Goal: Information Seeking & Learning: Check status

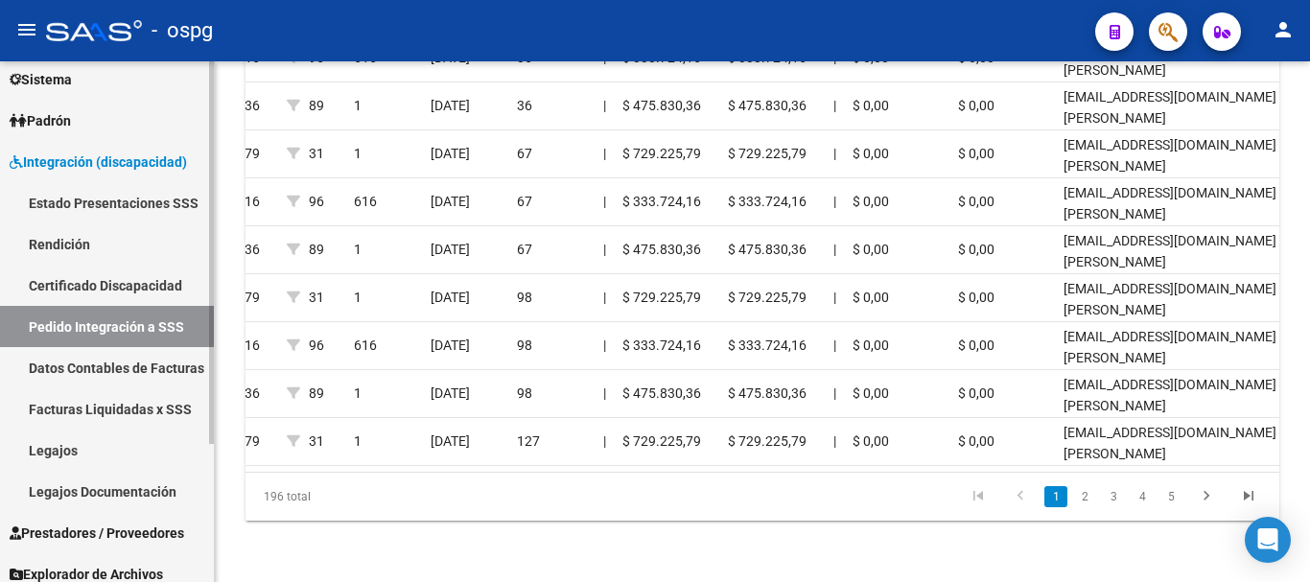
scroll to position [92, 0]
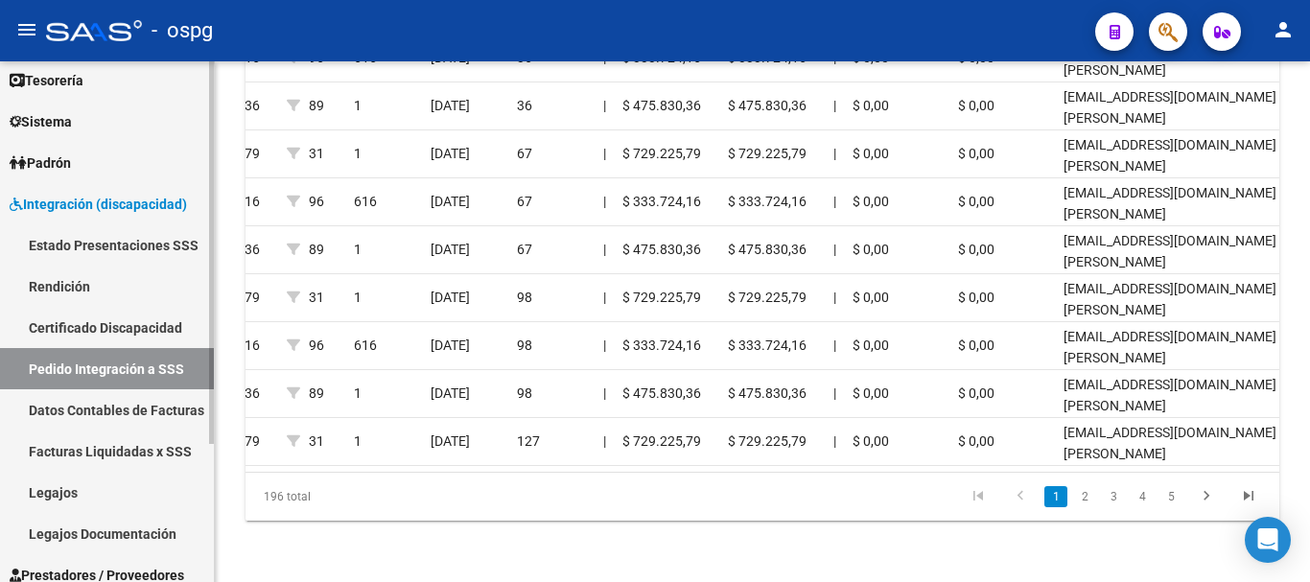
click at [64, 482] on link "Legajos" at bounding box center [107, 492] width 214 height 41
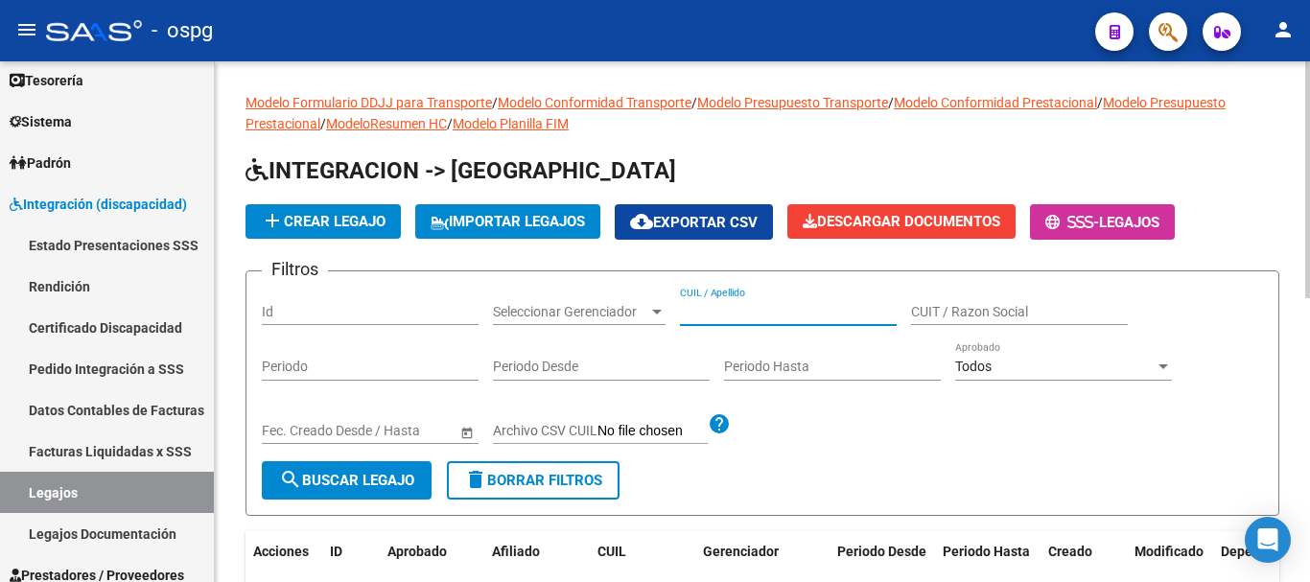
click at [791, 313] on input "CUIL / Apellido" at bounding box center [788, 312] width 217 height 16
type input "[PERSON_NAME] [PERSON_NAME]"
click at [344, 490] on button "search Buscar Legajo" at bounding box center [347, 480] width 170 height 38
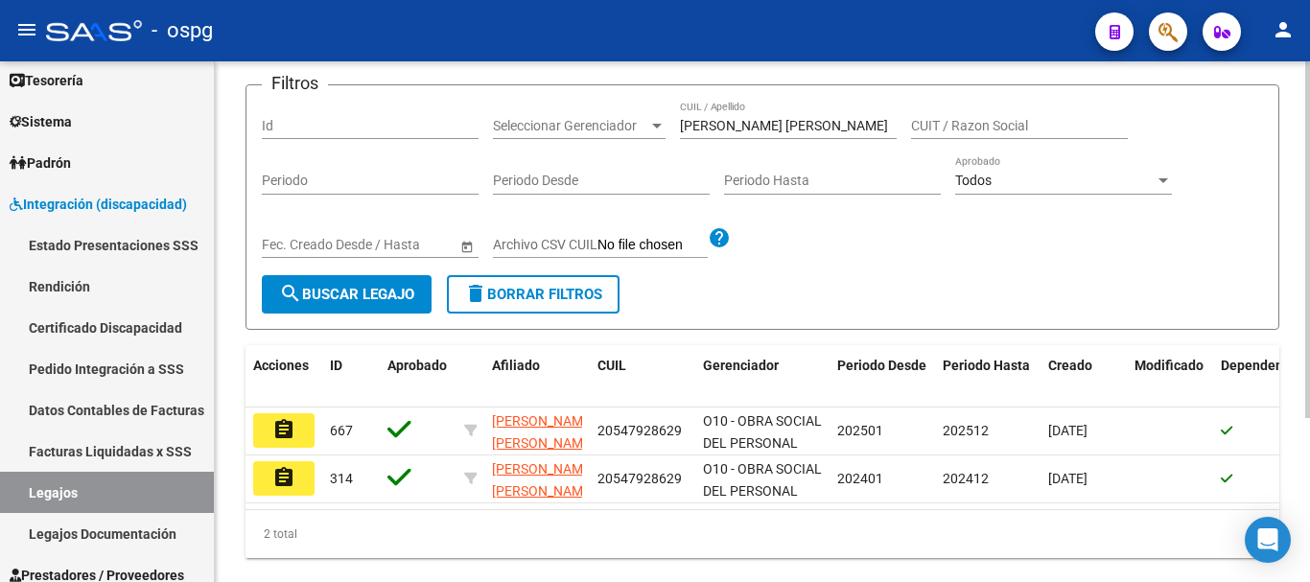
scroll to position [192, 0]
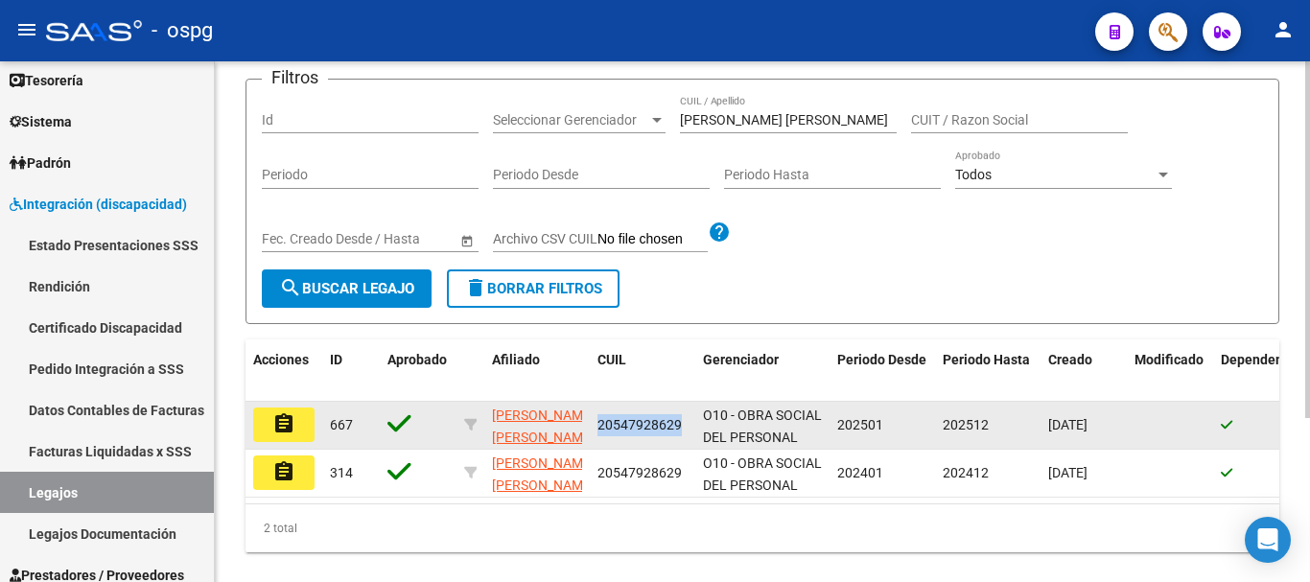
drag, startPoint x: 684, startPoint y: 423, endPoint x: 598, endPoint y: 426, distance: 86.4
click at [598, 426] on div "20547928629" at bounding box center [643, 425] width 90 height 22
copy span "20547928629"
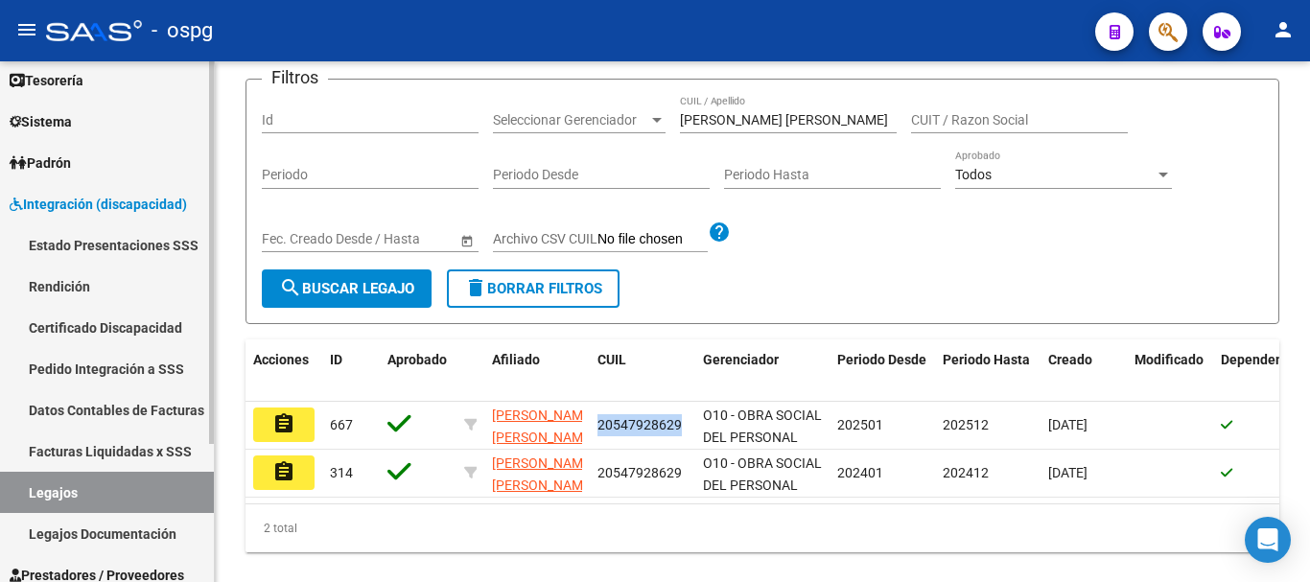
click at [119, 458] on link "Facturas Liquidadas x SSS" at bounding box center [107, 451] width 214 height 41
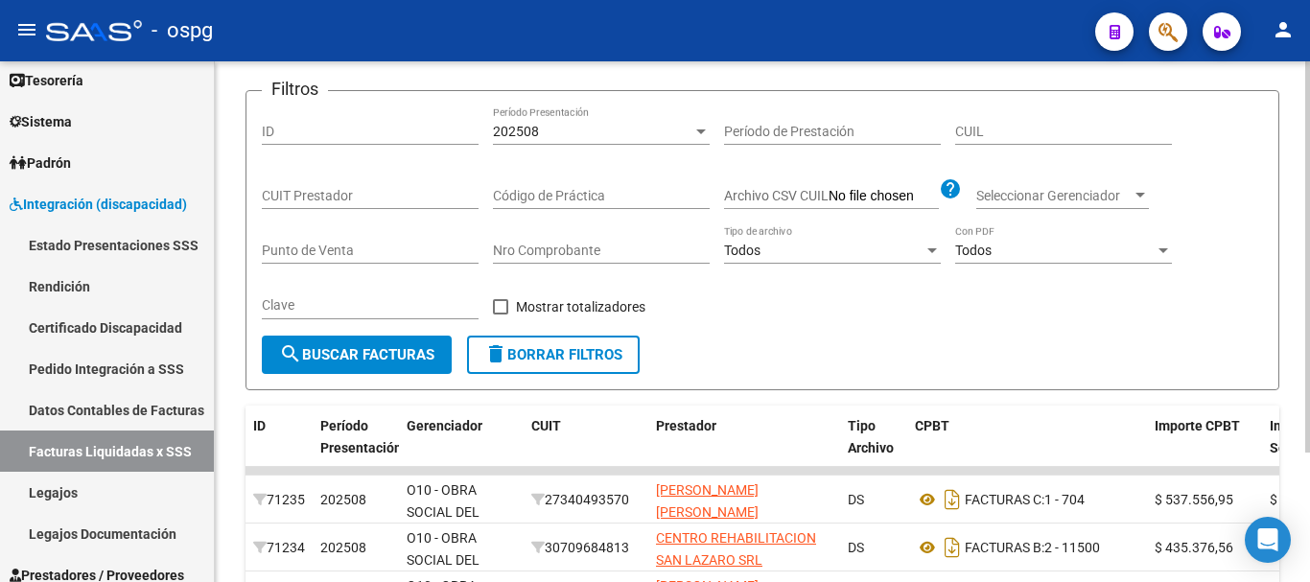
scroll to position [192, 0]
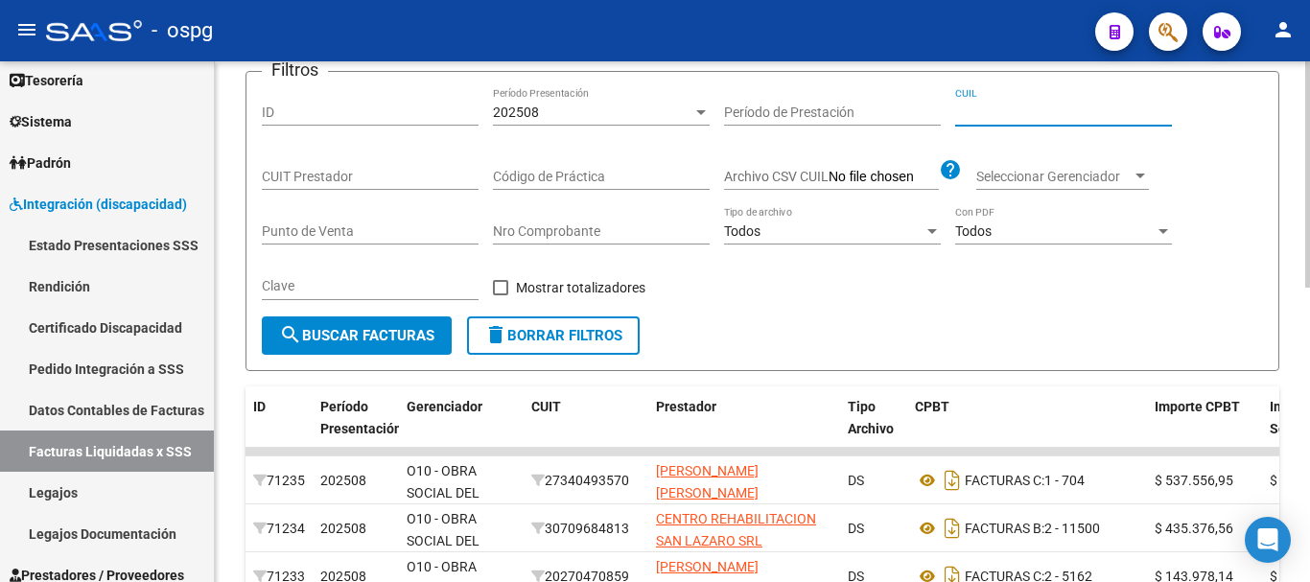
paste input "20-54792862-9"
type input "20-54792862-9"
click at [691, 106] on div "202508" at bounding box center [593, 113] width 200 height 16
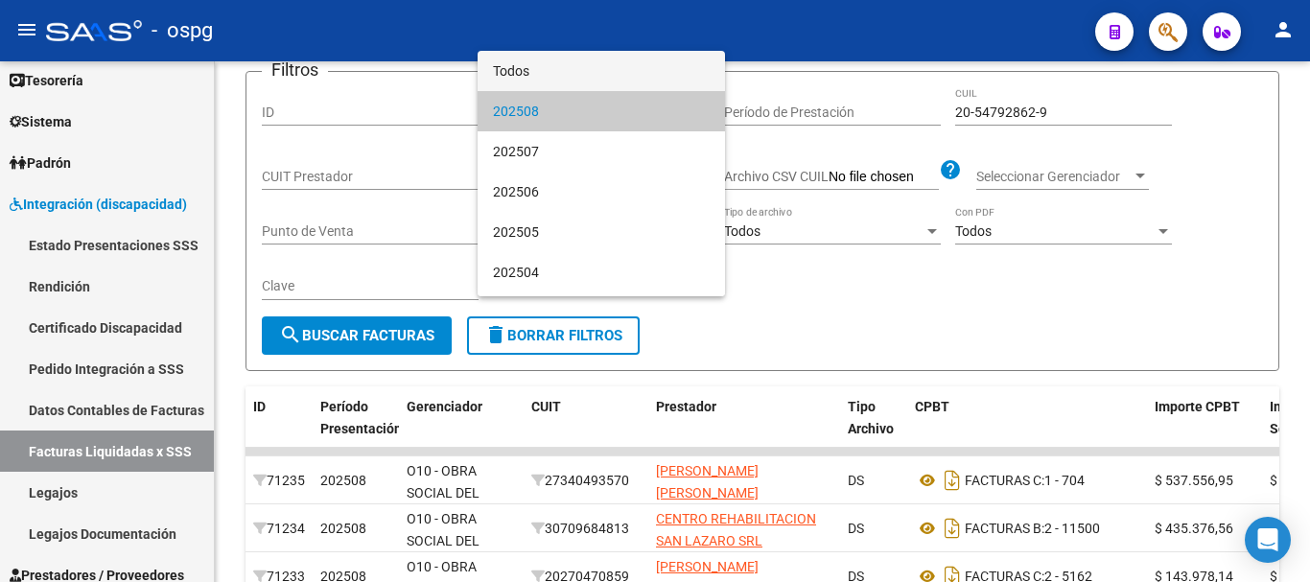
click at [517, 78] on span "Todos" at bounding box center [601, 71] width 217 height 40
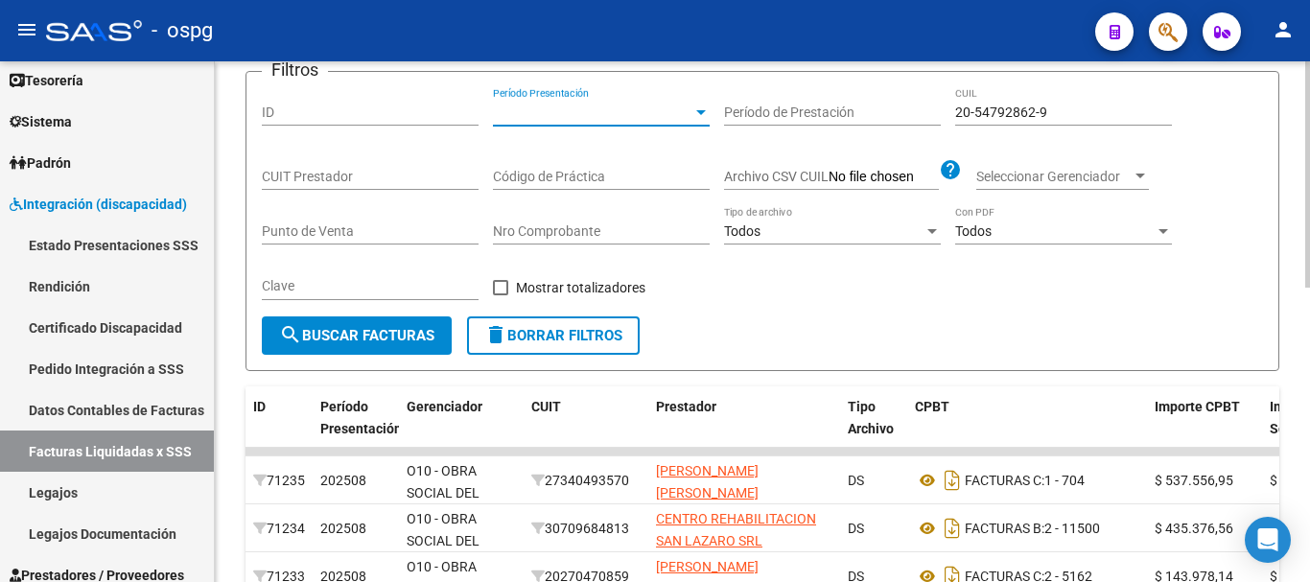
click at [381, 326] on button "search Buscar Facturas" at bounding box center [357, 336] width 190 height 38
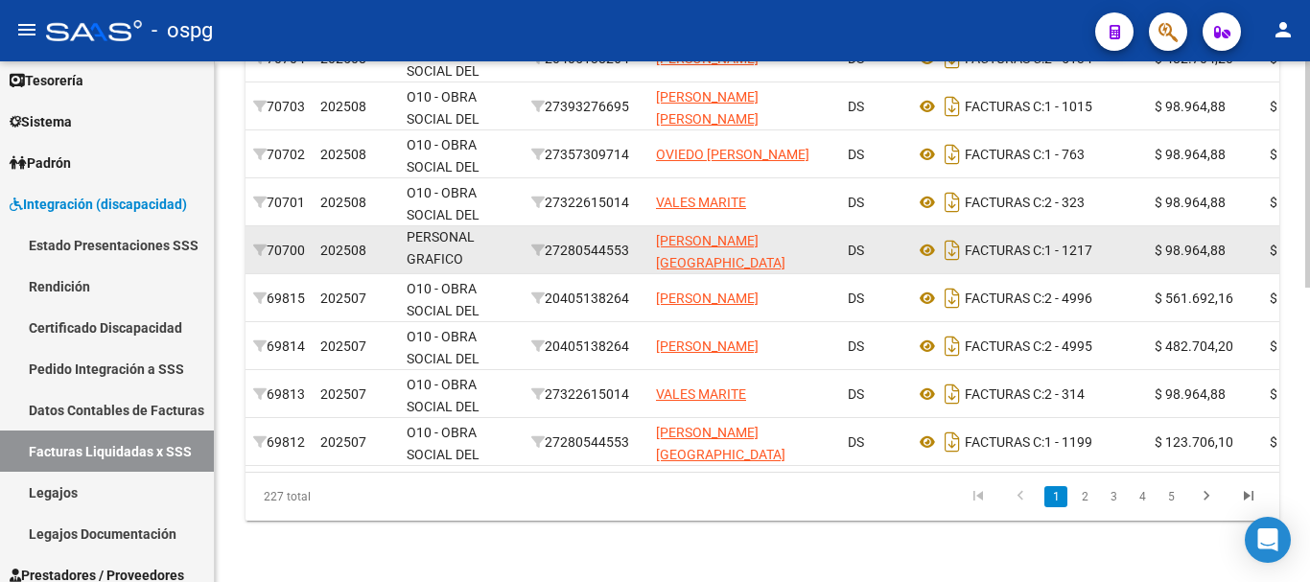
scroll to position [677, 0]
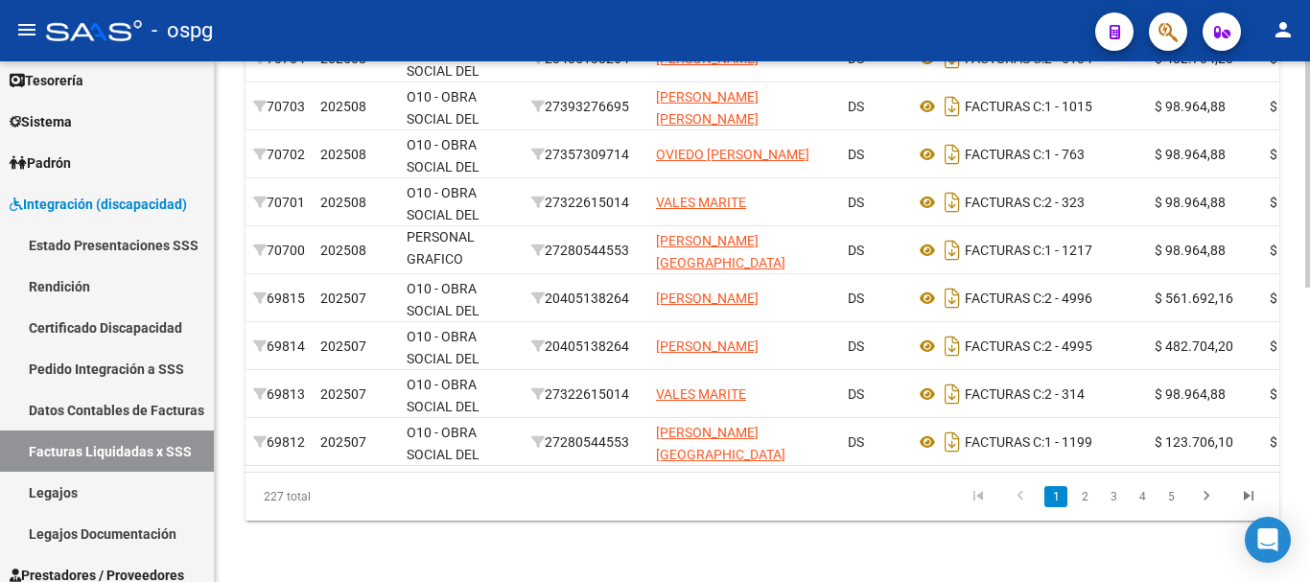
click at [1085, 488] on link "2" at bounding box center [1084, 496] width 23 height 21
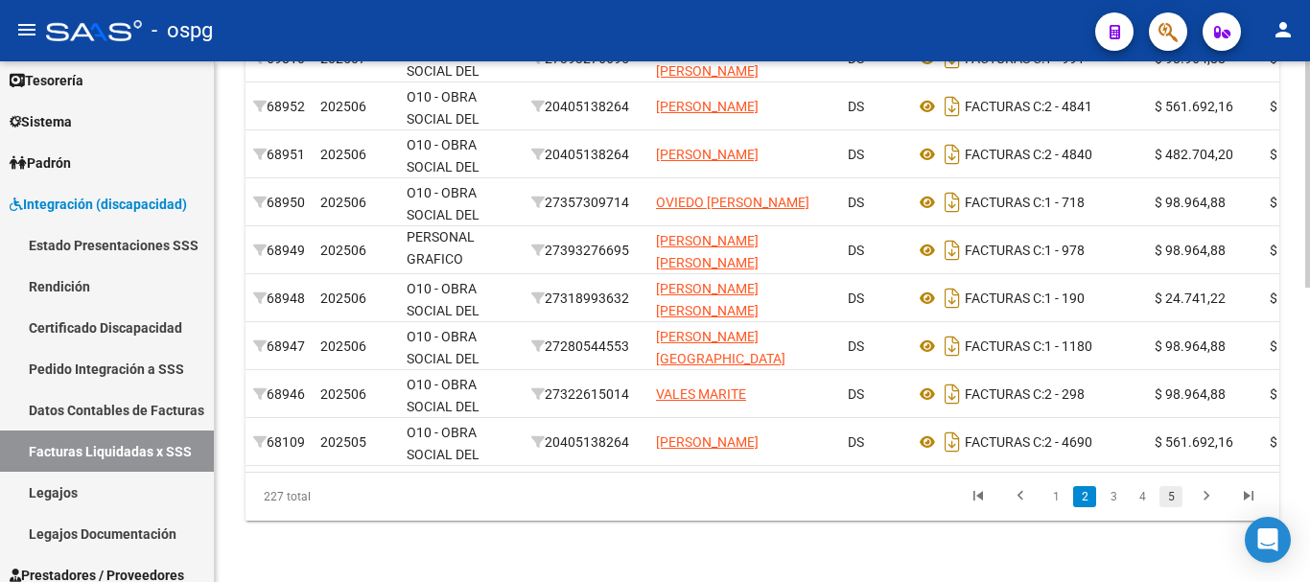
click at [1174, 495] on link "5" at bounding box center [1171, 496] width 23 height 21
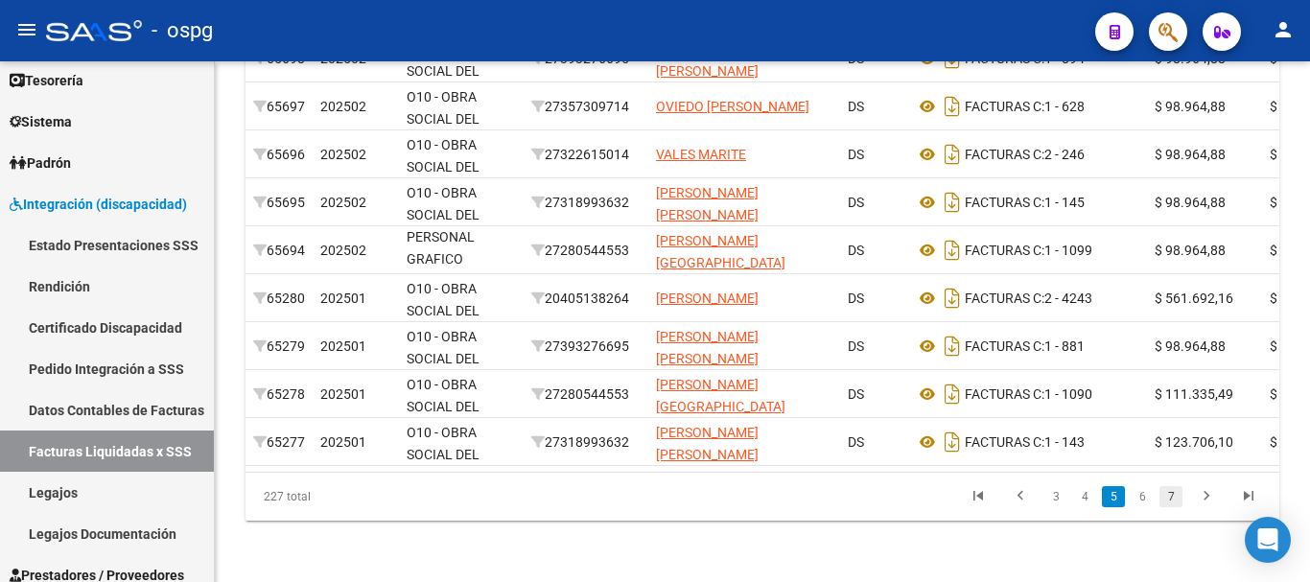
click at [1176, 501] on link "7" at bounding box center [1171, 496] width 23 height 21
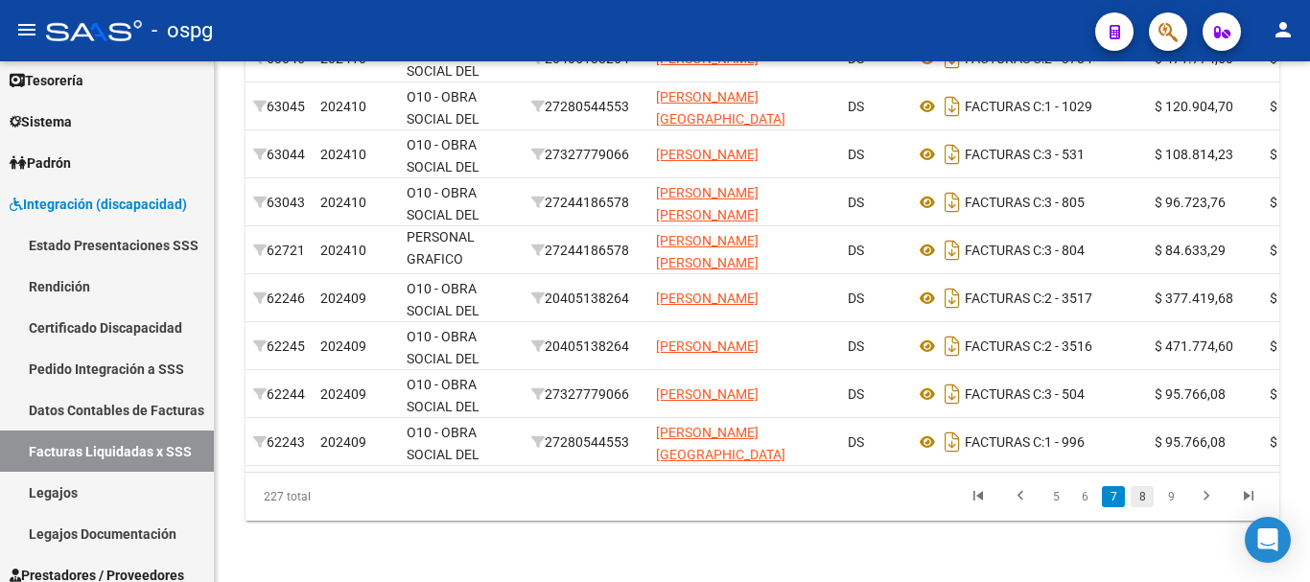
click at [1140, 499] on link "8" at bounding box center [1142, 496] width 23 height 21
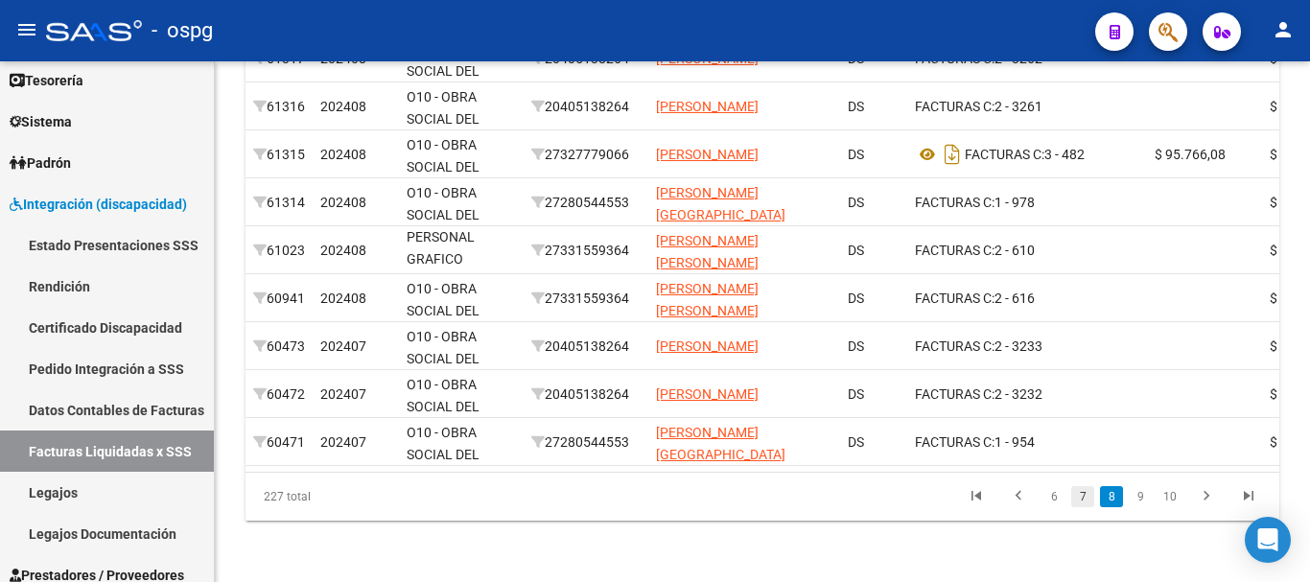
click at [1084, 501] on link "7" at bounding box center [1082, 496] width 23 height 21
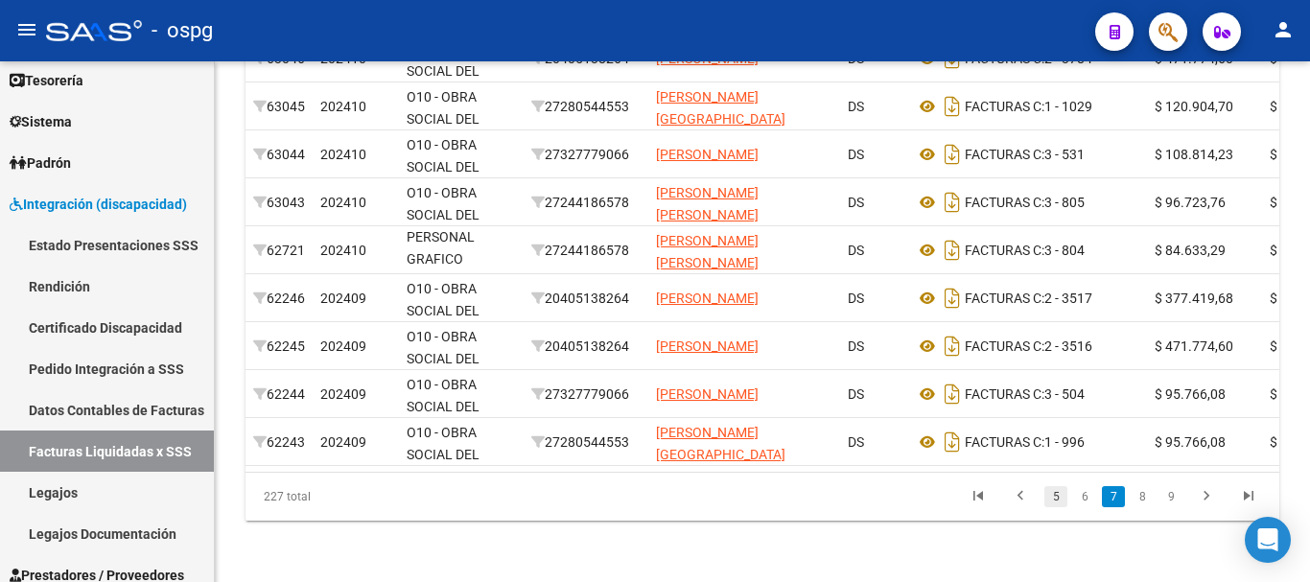
click at [1056, 498] on link "5" at bounding box center [1056, 496] width 23 height 21
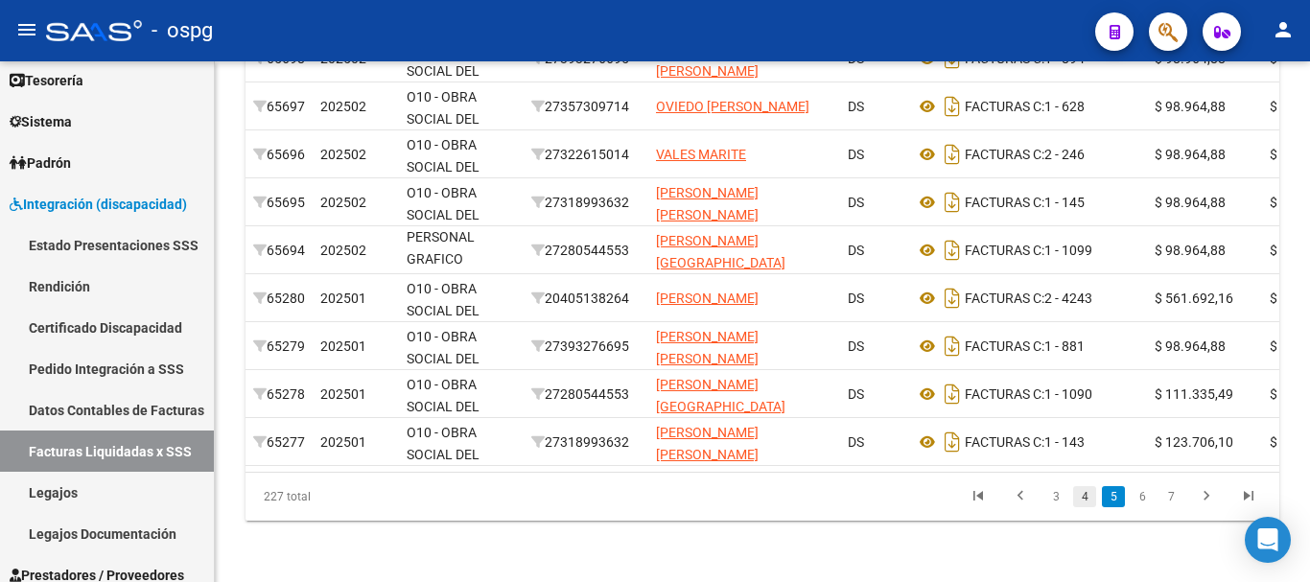
click at [1084, 499] on link "4" at bounding box center [1084, 496] width 23 height 21
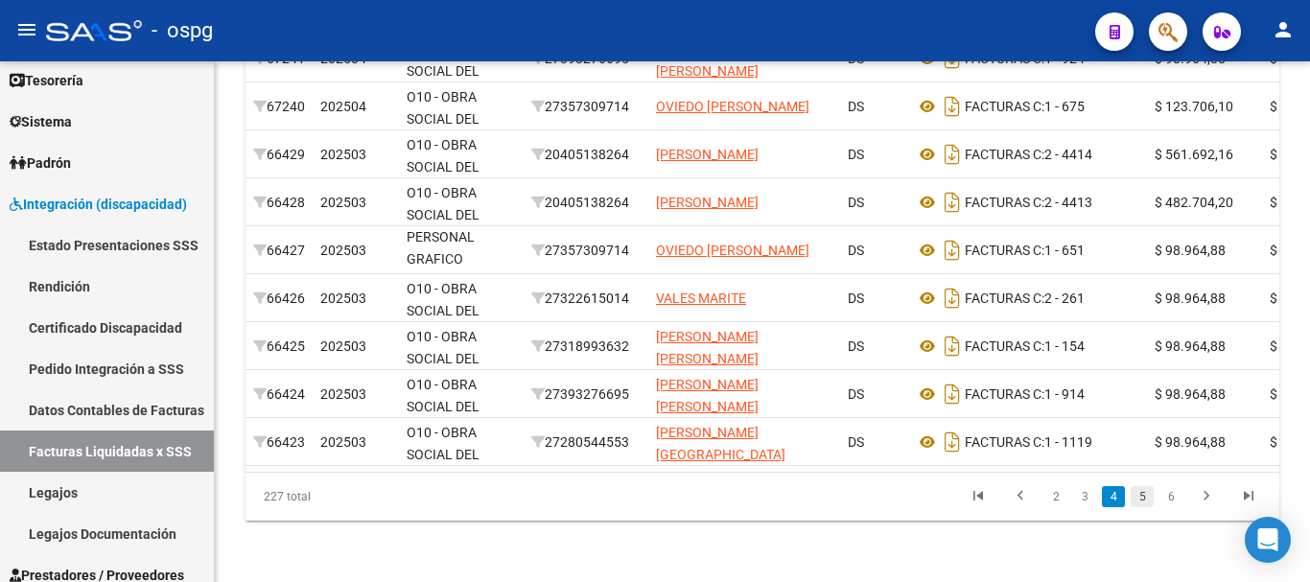
click at [1138, 499] on link "5" at bounding box center [1142, 496] width 23 height 21
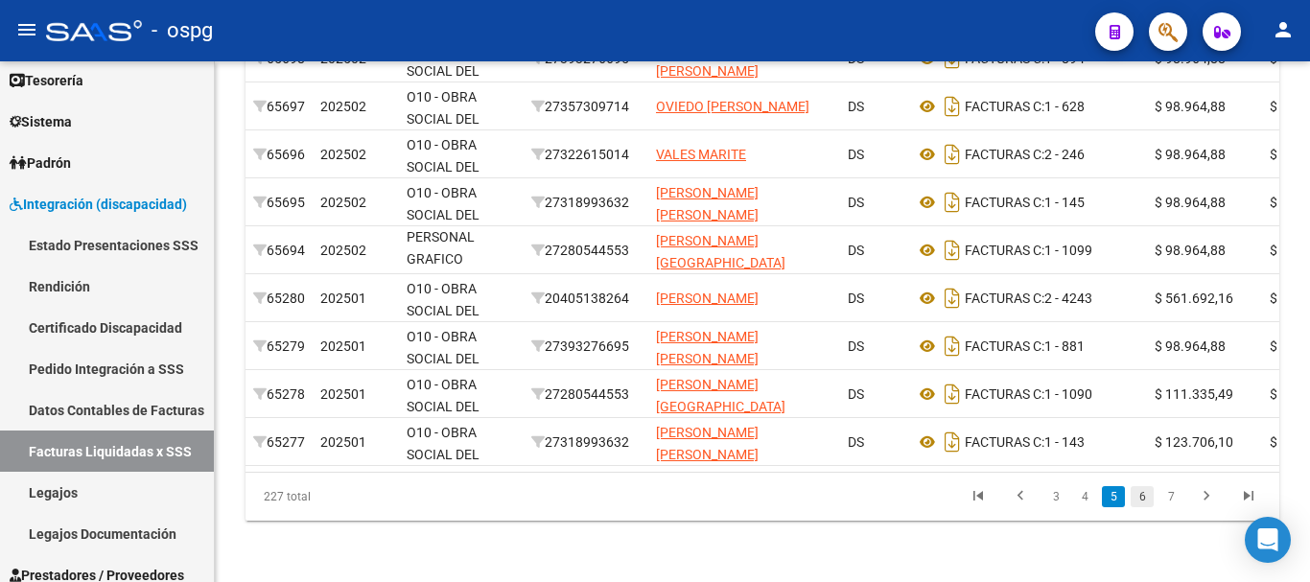
click at [1142, 497] on link "6" at bounding box center [1142, 496] width 23 height 21
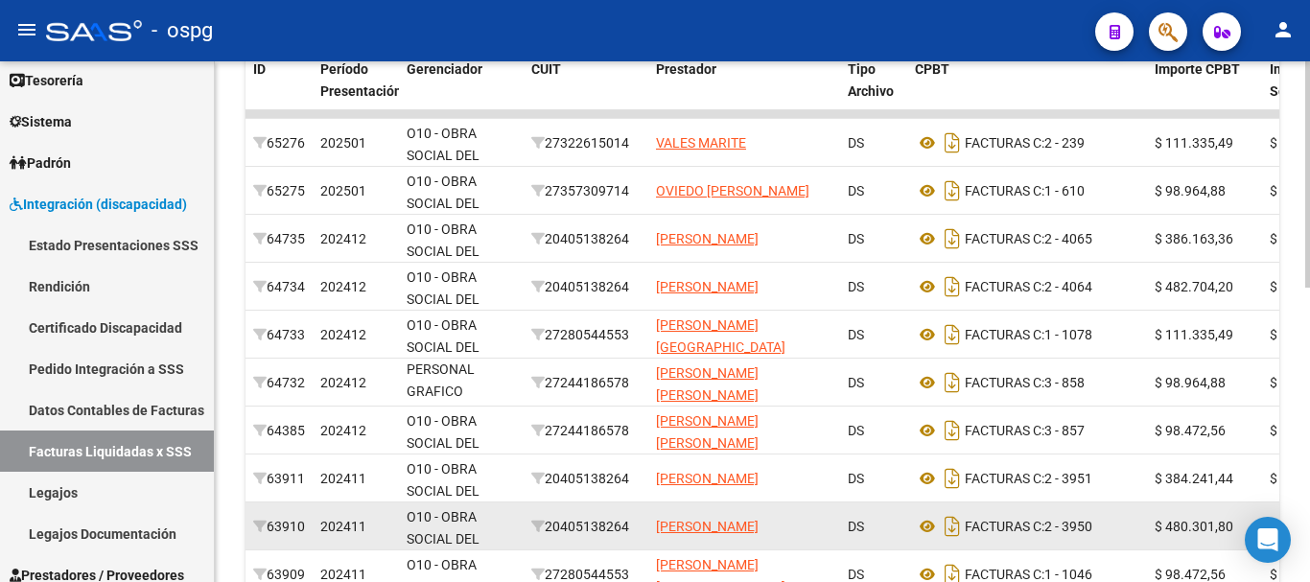
scroll to position [485, 0]
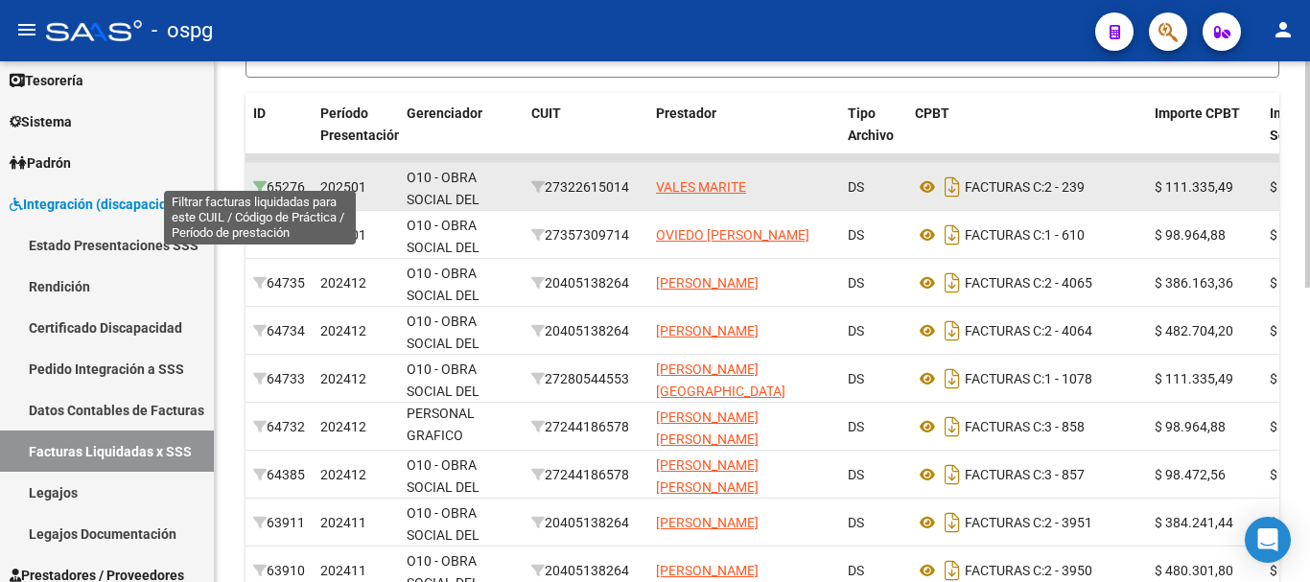
drag, startPoint x: 260, startPoint y: 172, endPoint x: 258, endPoint y: 182, distance: 10.7
click at [259, 180] on icon at bounding box center [259, 186] width 13 height 13
type input "202501"
type input "90"
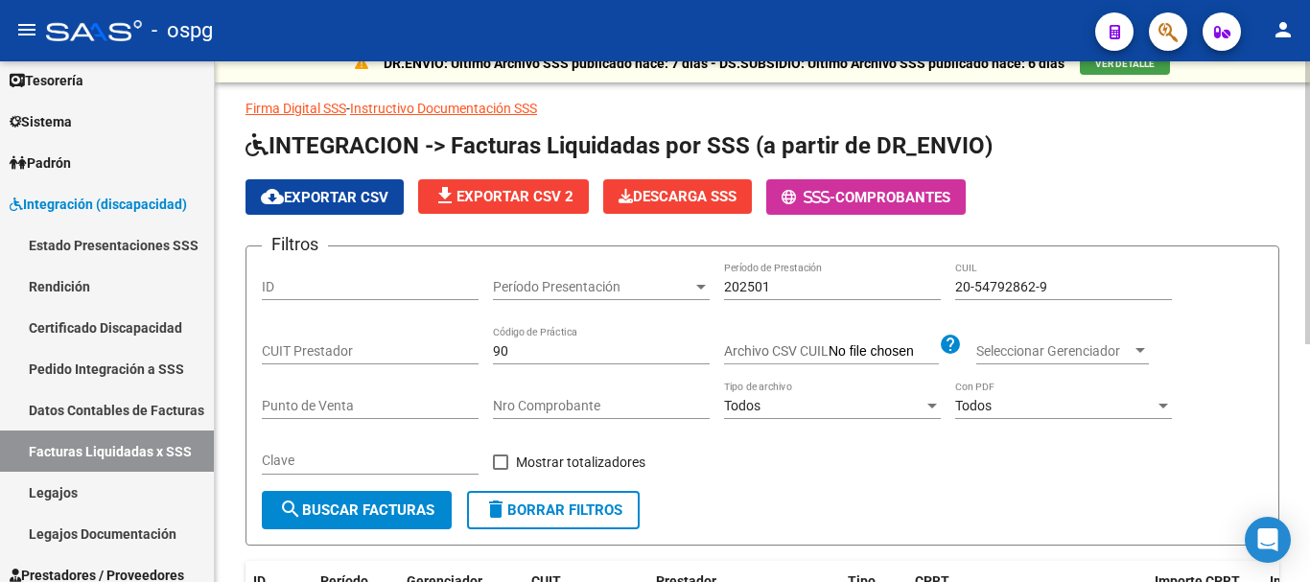
scroll to position [0, 0]
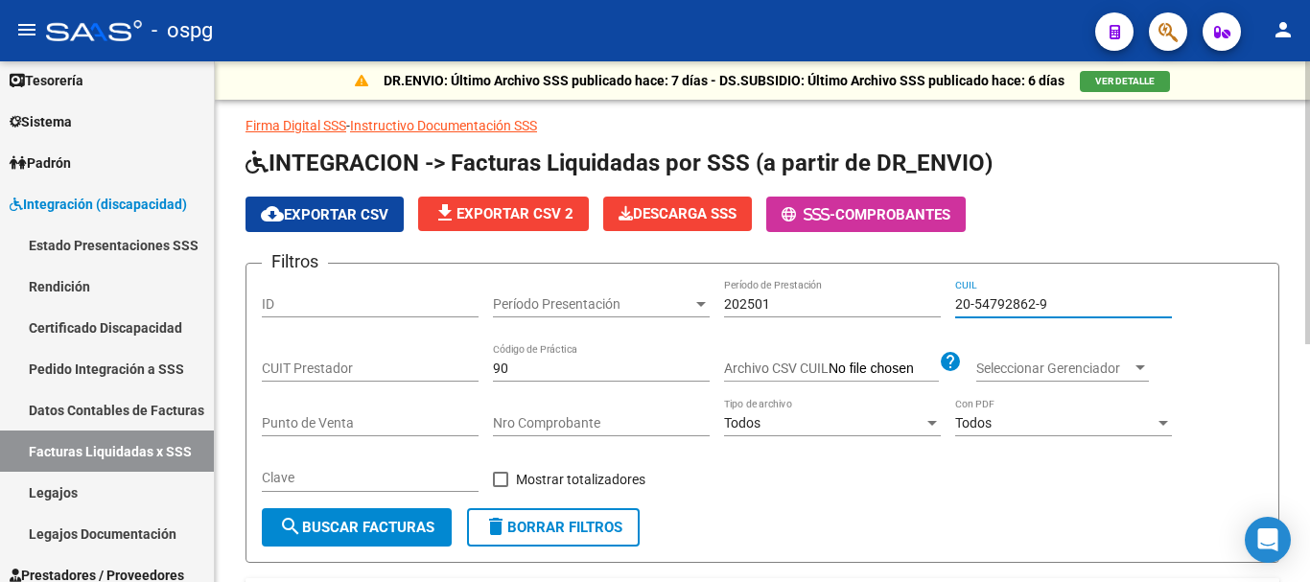
drag, startPoint x: 1060, startPoint y: 298, endPoint x: 944, endPoint y: 305, distance: 116.3
click at [944, 305] on div "Filtros ID Período Presentación Período Presentación 202501 Período de Prestaci…" at bounding box center [762, 393] width 1001 height 229
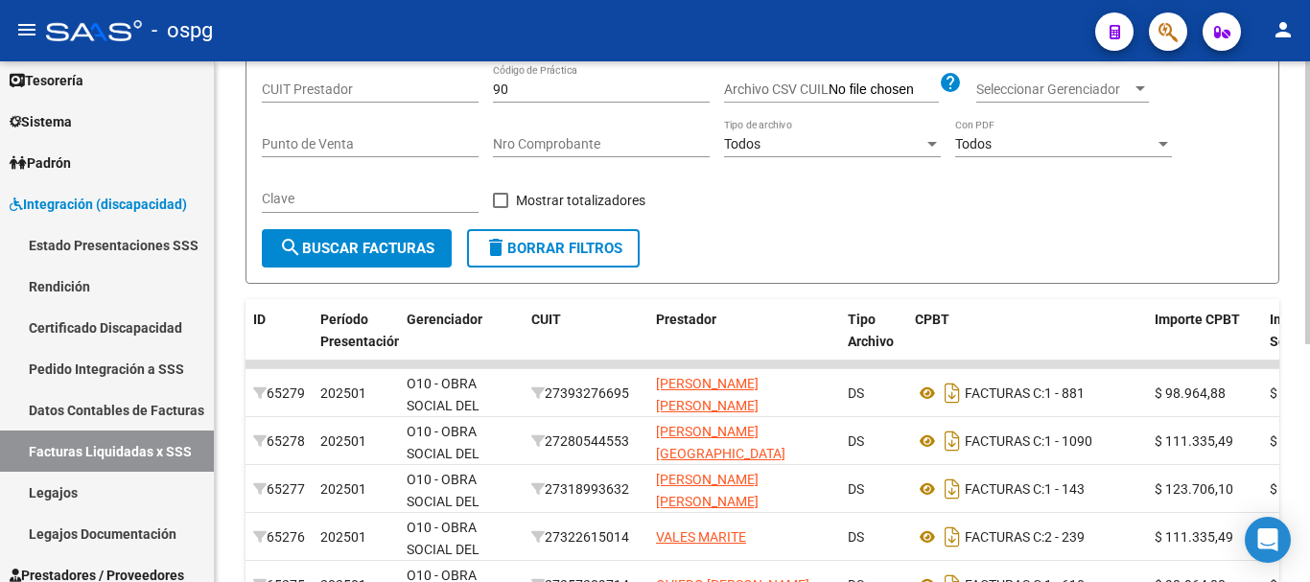
scroll to position [384, 0]
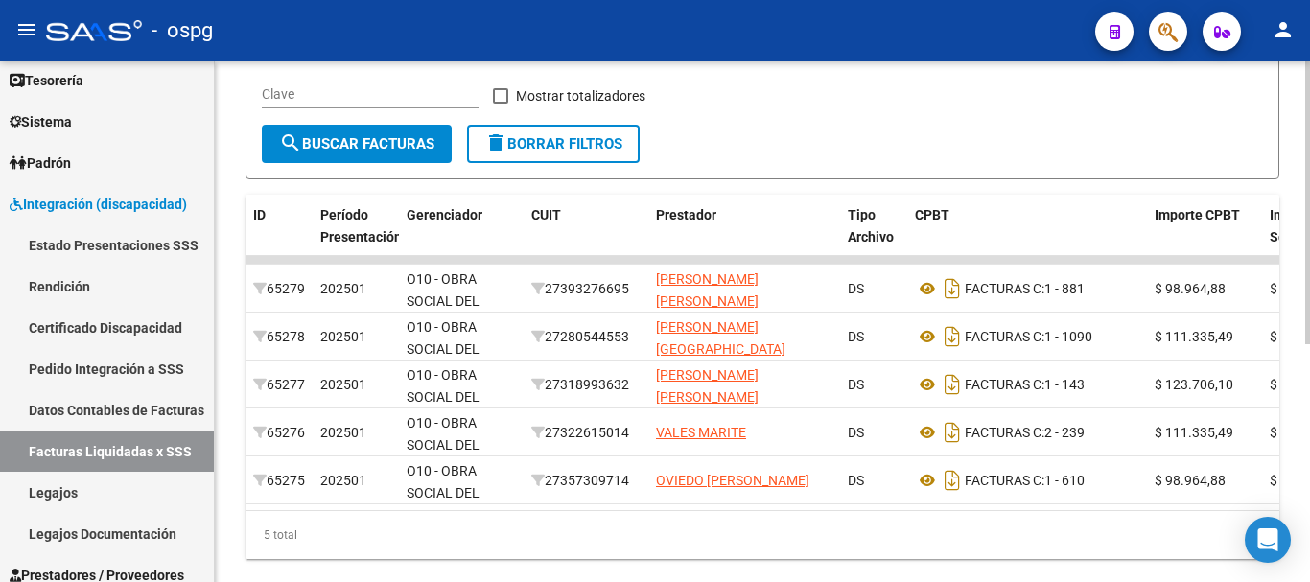
click at [534, 149] on span "delete Borrar Filtros" at bounding box center [553, 143] width 138 height 17
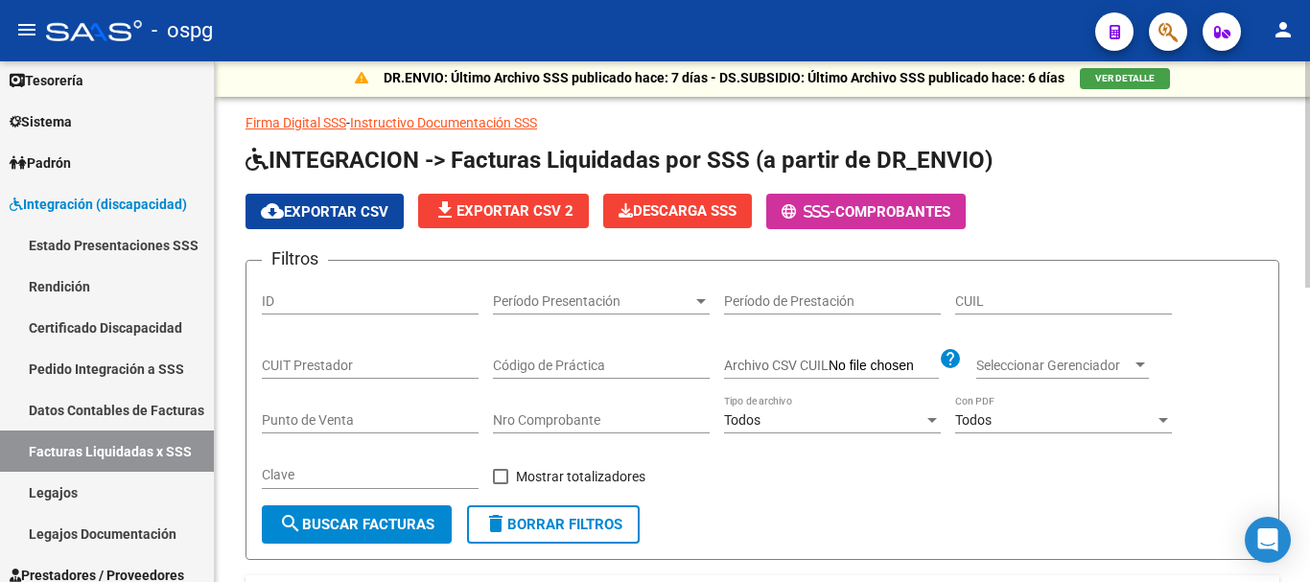
scroll to position [0, 0]
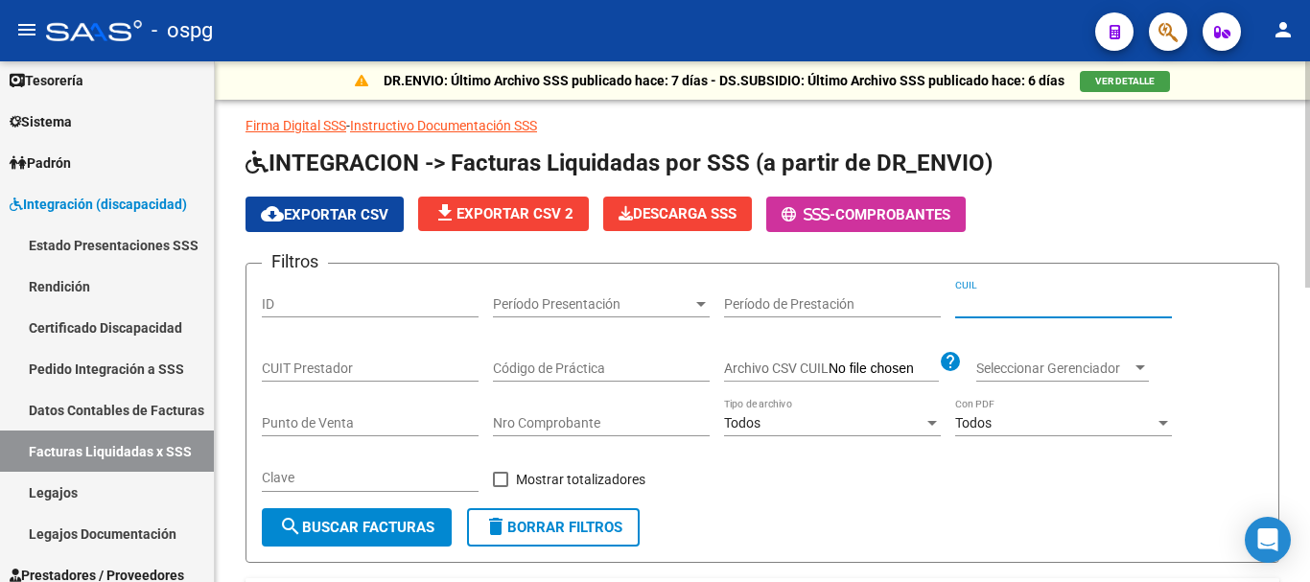
paste input "20-54792862-9"
type input "20-54792862-9"
click at [688, 308] on span "Período Presentación" at bounding box center [593, 304] width 200 height 16
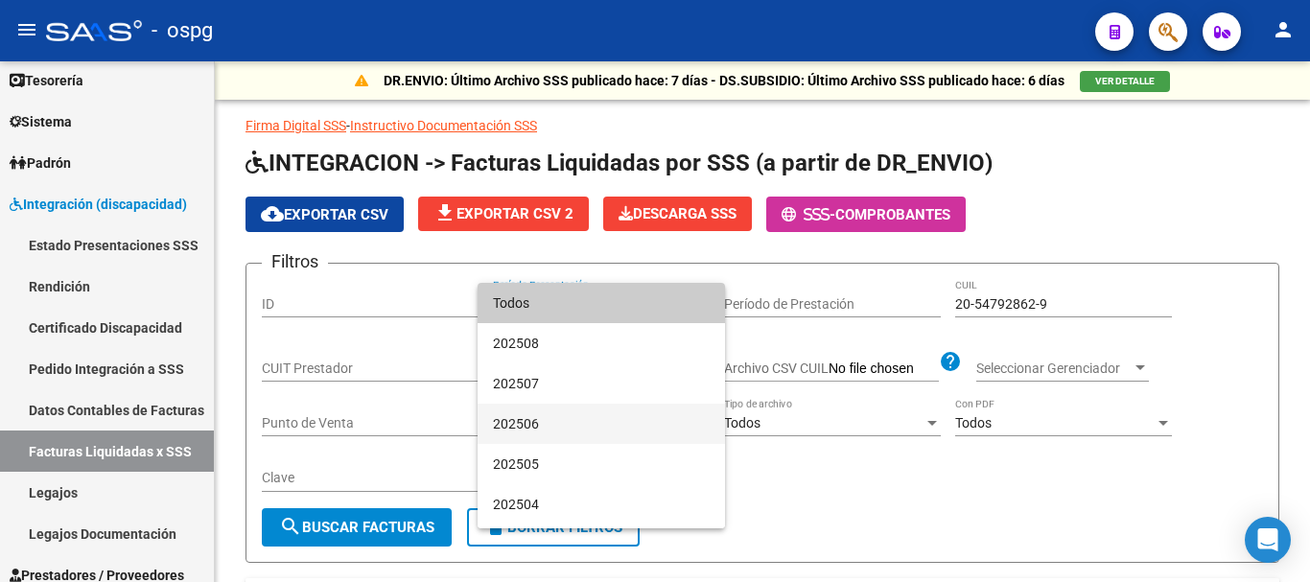
drag, startPoint x: 559, startPoint y: 413, endPoint x: 490, endPoint y: 470, distance: 89.3
click at [554, 416] on span "202506" at bounding box center [601, 424] width 217 height 40
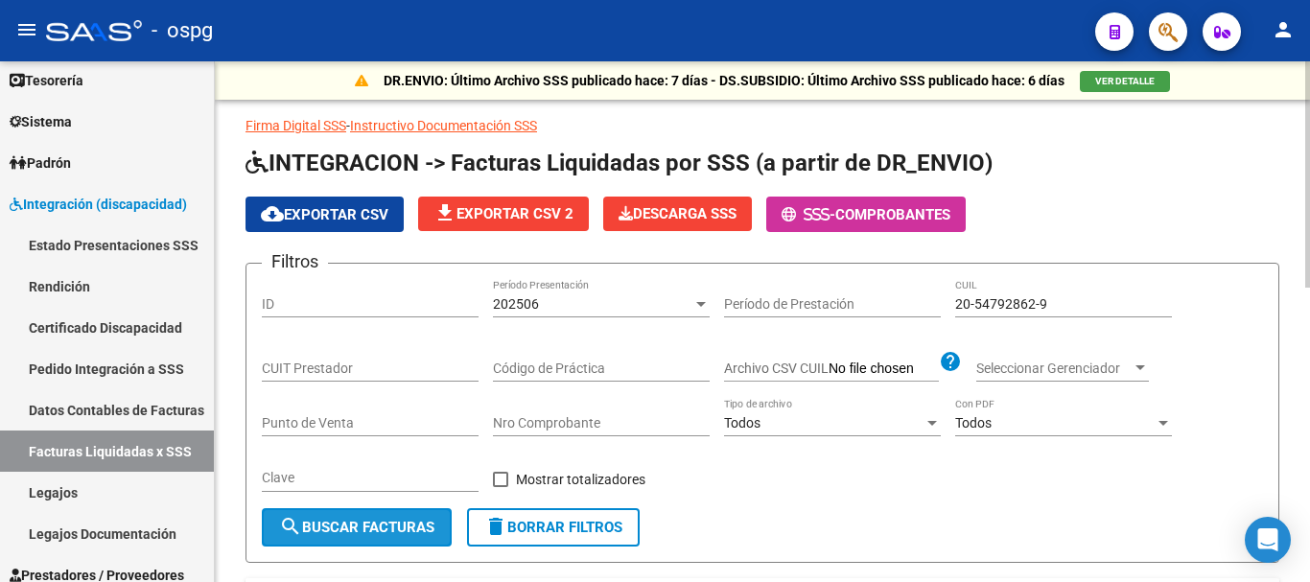
click at [385, 529] on span "search Buscar Facturas" at bounding box center [356, 527] width 155 height 17
click at [702, 297] on div at bounding box center [701, 303] width 17 height 15
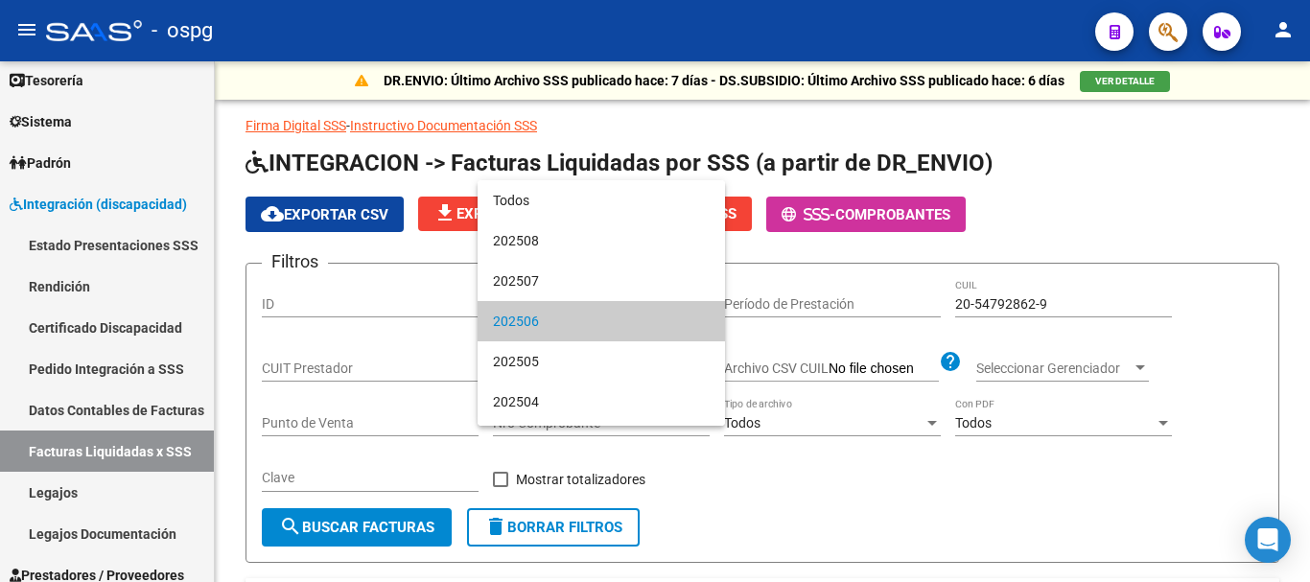
scroll to position [18, 0]
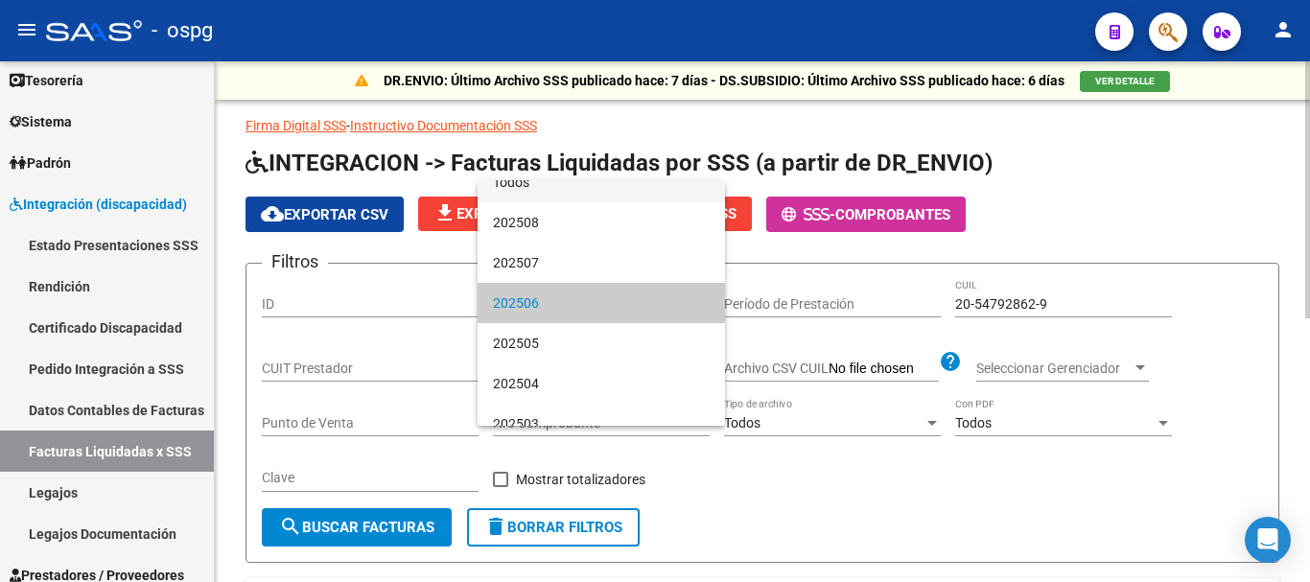
drag, startPoint x: 529, startPoint y: 182, endPoint x: 530, endPoint y: 192, distance: 9.6
click at [529, 184] on span "Todos" at bounding box center [601, 182] width 217 height 40
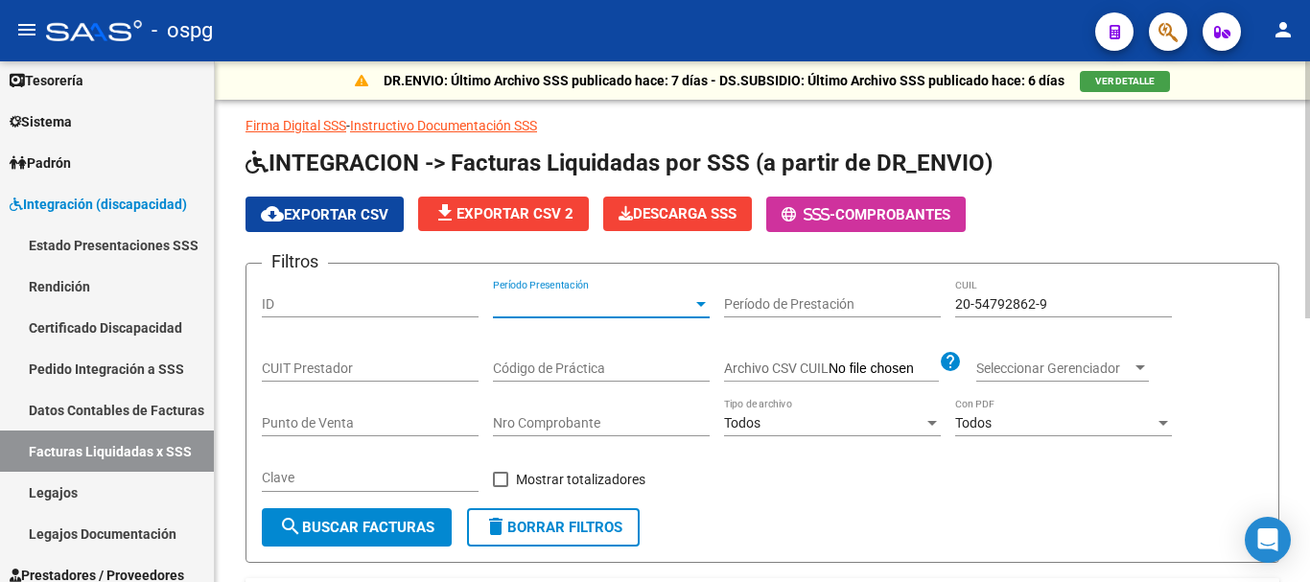
click at [337, 531] on span "search Buscar Facturas" at bounding box center [356, 527] width 155 height 17
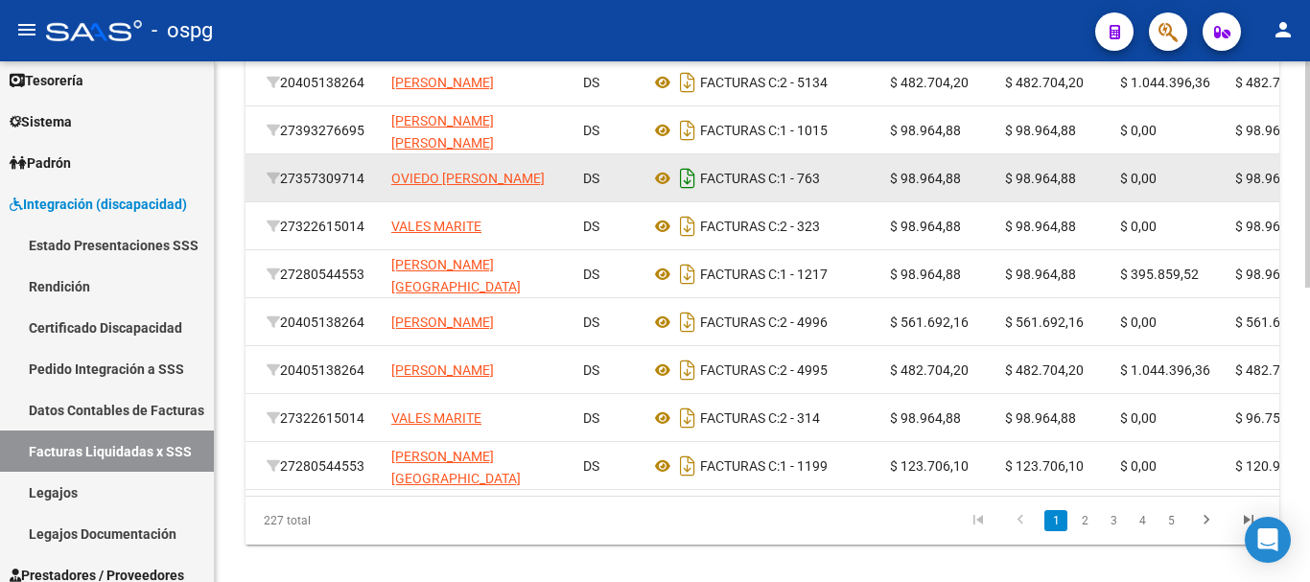
scroll to position [671, 0]
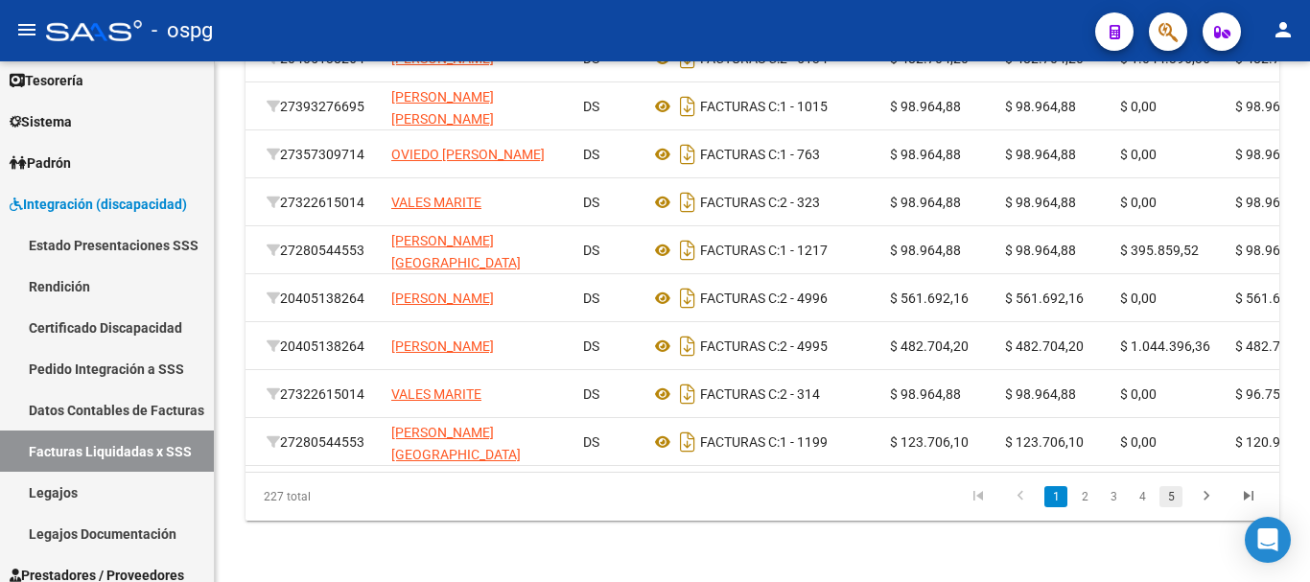
click at [1168, 500] on link "5" at bounding box center [1171, 496] width 23 height 21
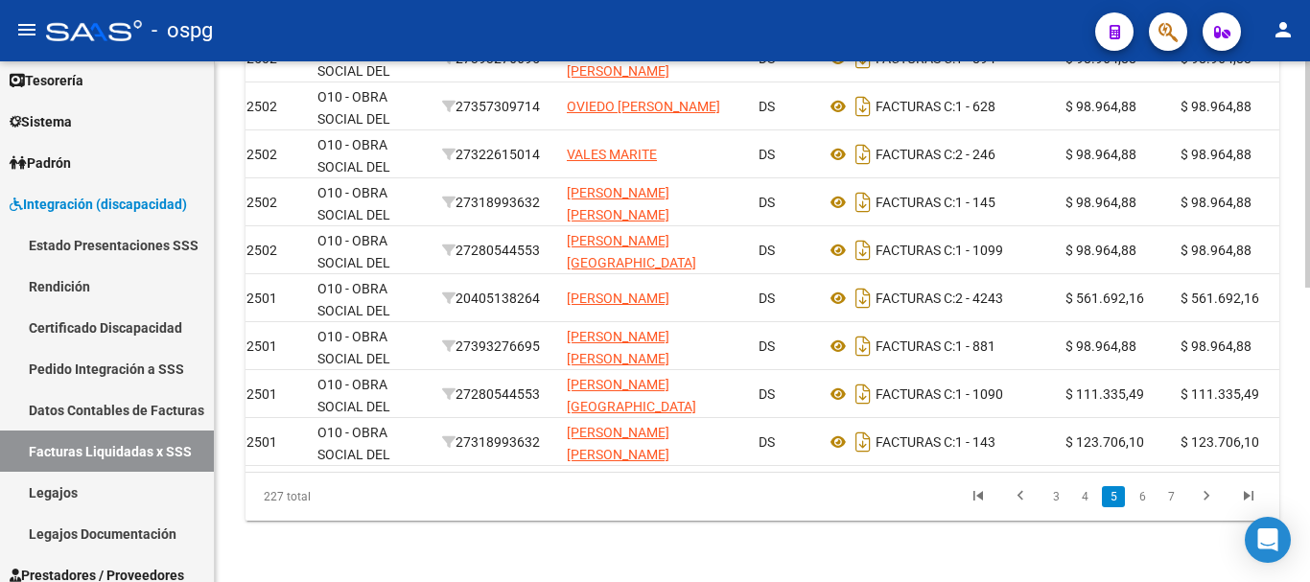
scroll to position [0, 0]
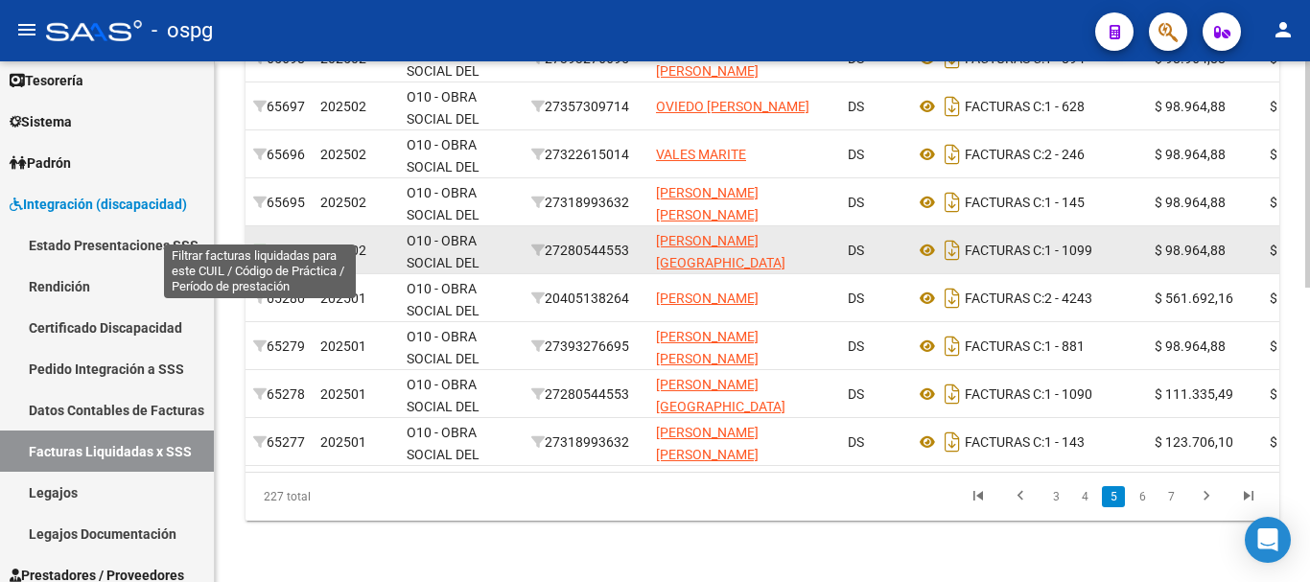
click at [264, 244] on icon at bounding box center [259, 250] width 13 height 13
type input "202502"
type input "90"
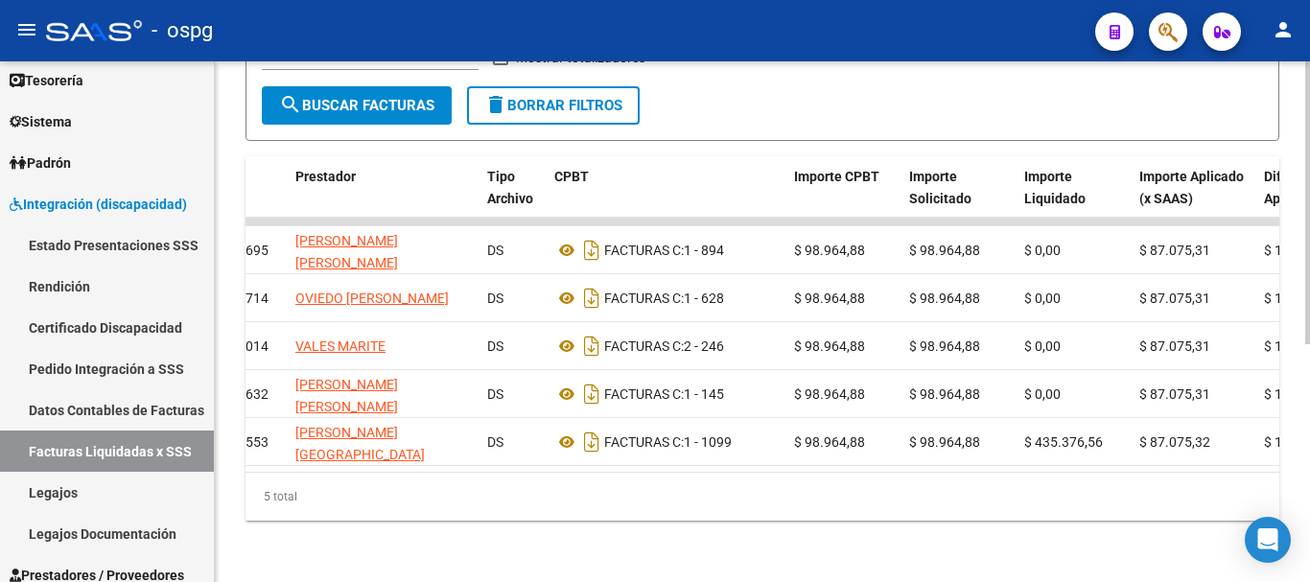
scroll to position [0, 358]
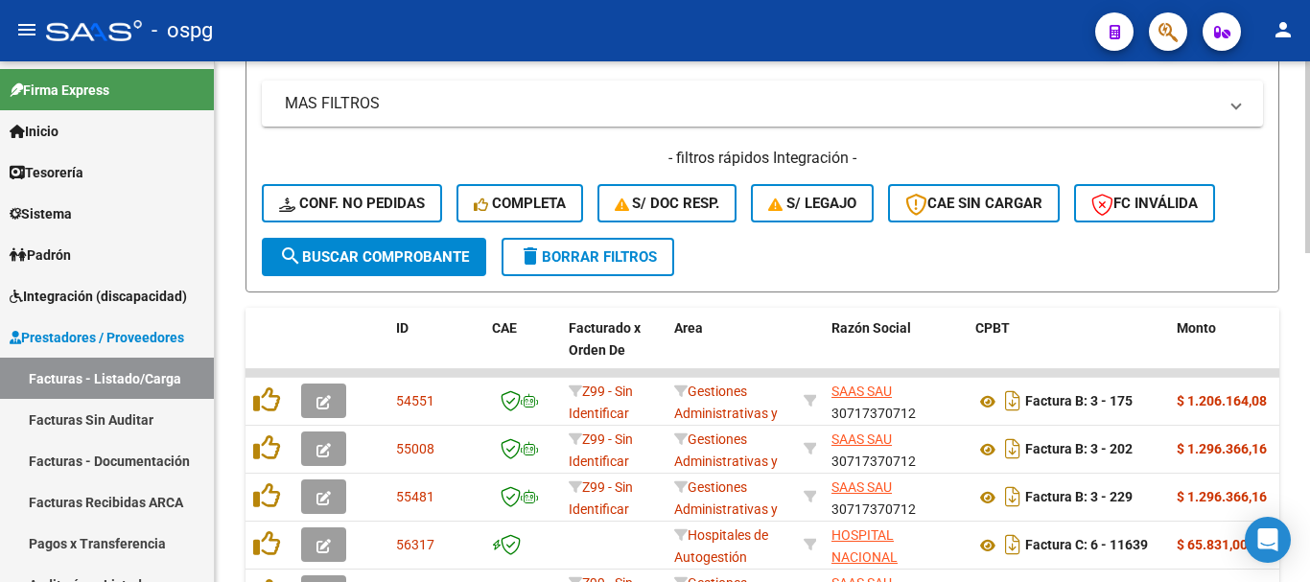
scroll to position [480, 0]
